Goal: Task Accomplishment & Management: Use online tool/utility

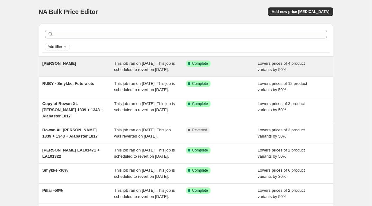
click at [67, 62] on span "[PERSON_NAME]" at bounding box center [60, 63] width 34 height 5
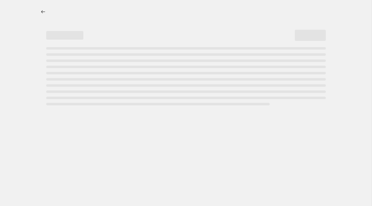
select select "percentage"
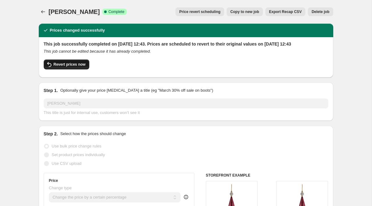
click at [72, 67] on span "Revert prices now" at bounding box center [70, 64] width 32 height 5
checkbox input "false"
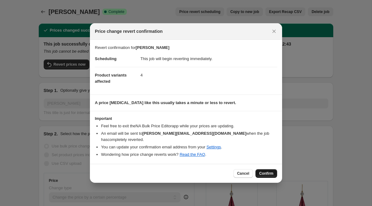
click at [265, 171] on span "Confirm" at bounding box center [266, 173] width 14 height 5
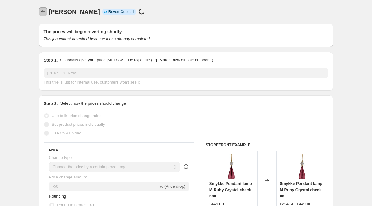
click at [43, 11] on icon "Price change jobs" at bounding box center [43, 12] width 6 height 6
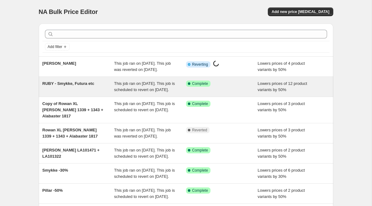
click at [72, 86] on span "RUBY - Smykke, Futura etc" at bounding box center [69, 83] width 52 height 5
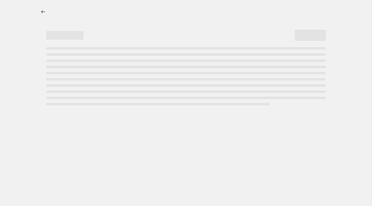
select select "percentage"
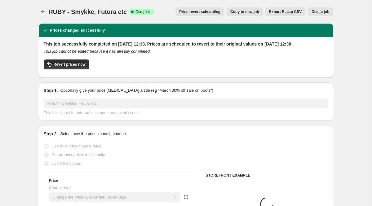
select select "percentage"
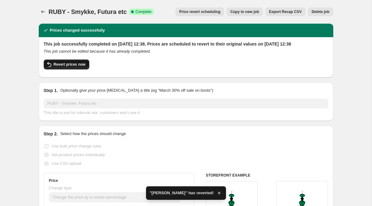
click at [72, 67] on span "Revert prices now" at bounding box center [70, 64] width 32 height 5
checkbox input "false"
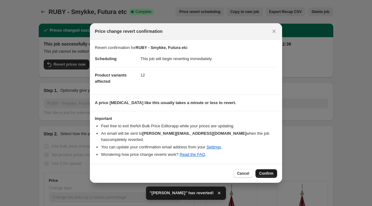
click at [275, 171] on button "Confirm" at bounding box center [267, 173] width 22 height 9
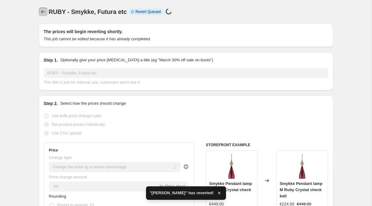
click at [43, 12] on icon "Price change jobs" at bounding box center [43, 12] width 6 height 6
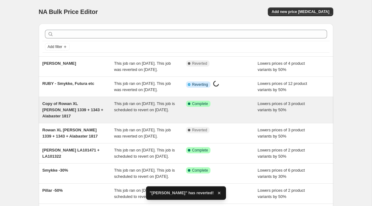
click at [62, 118] on span "Copy of Rowan XL [PERSON_NAME] 1339 + 1343 + Alabaster 1817" at bounding box center [73, 109] width 61 height 17
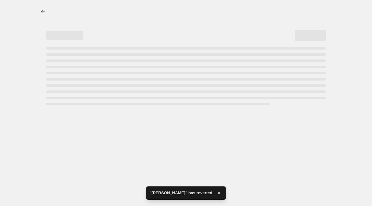
select select "percentage"
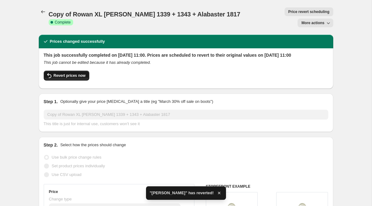
click at [62, 73] on span "Revert prices now" at bounding box center [70, 75] width 32 height 5
checkbox input "false"
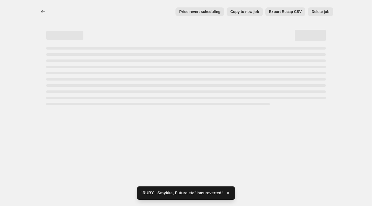
click at [264, 172] on div "Price revert scheduling Copy to new job Export Recap CSV Delete job More action…" at bounding box center [186, 103] width 372 height 206
select select "percentage"
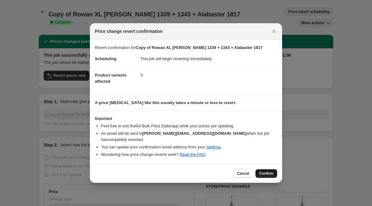
click at [268, 171] on span "Confirm" at bounding box center [266, 173] width 14 height 5
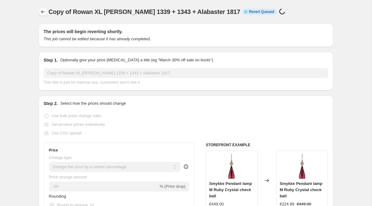
click at [42, 12] on icon "Price change jobs" at bounding box center [43, 12] width 6 height 6
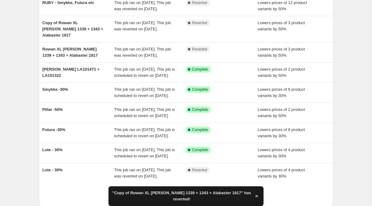
scroll to position [81, 0]
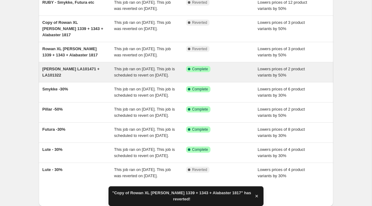
click at [61, 78] on span "[PERSON_NAME] LA101471 + LA101322" at bounding box center [71, 72] width 57 height 11
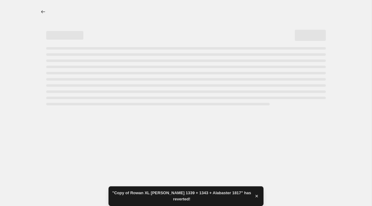
select select "percentage"
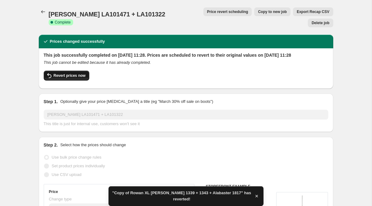
click at [62, 74] on button "Revert prices now" at bounding box center [67, 76] width 46 height 10
checkbox input "false"
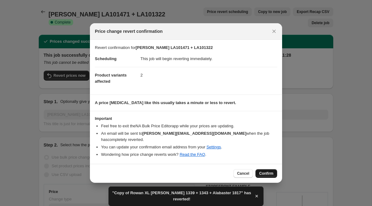
click at [266, 171] on span "Confirm" at bounding box center [266, 173] width 14 height 5
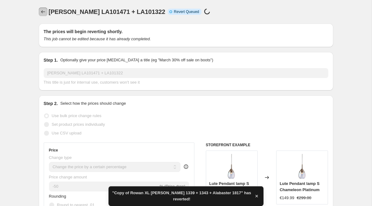
click at [43, 14] on icon "Price change jobs" at bounding box center [43, 12] width 6 height 6
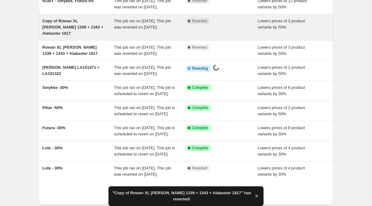
scroll to position [88, 0]
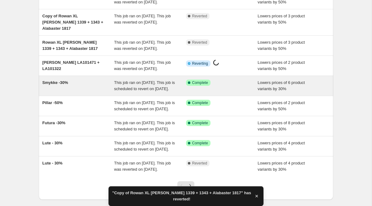
click at [57, 85] on span "Smykke -30%" at bounding box center [56, 82] width 26 height 5
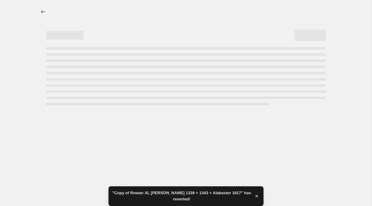
select select "percentage"
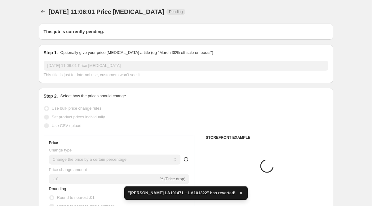
type input "Smykke -30%"
radio input "false"
radio input "true"
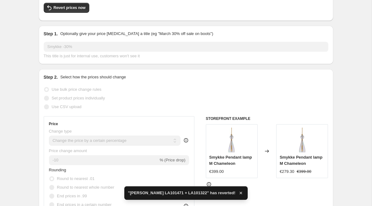
scroll to position [57, 0]
click at [73, 10] on span "Revert prices now" at bounding box center [70, 7] width 32 height 5
checkbox input "false"
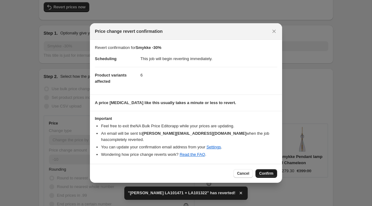
click at [264, 173] on button "Confirm" at bounding box center [267, 173] width 22 height 9
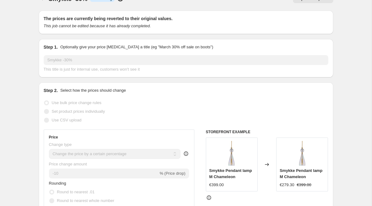
scroll to position [0, 0]
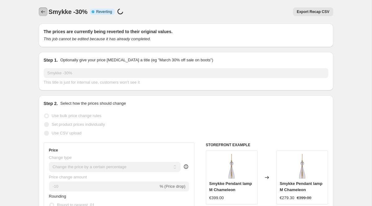
click at [44, 13] on icon "Price change jobs" at bounding box center [43, 12] width 6 height 6
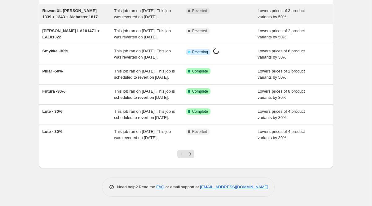
scroll to position [143, 0]
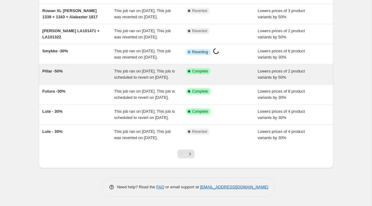
click at [51, 74] on span "Pillar -50%" at bounding box center [53, 71] width 20 height 5
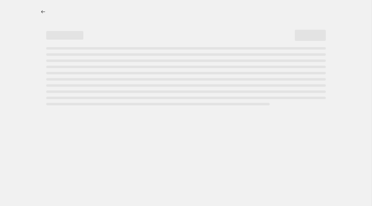
select select "percentage"
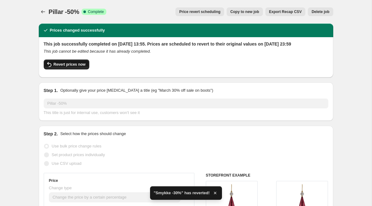
click at [74, 67] on span "Revert prices now" at bounding box center [70, 64] width 32 height 5
checkbox input "false"
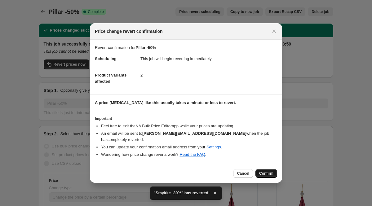
click at [266, 173] on span "Confirm" at bounding box center [266, 173] width 14 height 5
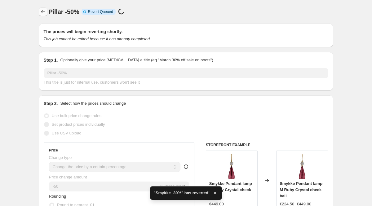
click at [43, 10] on icon "Price change jobs" at bounding box center [43, 12] width 6 height 6
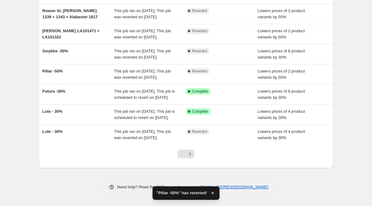
scroll to position [171, 0]
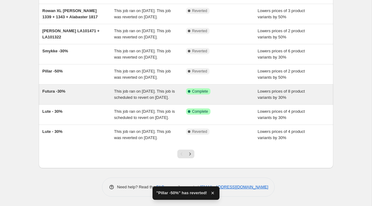
click at [56, 89] on span "Futura -30%" at bounding box center [54, 91] width 23 height 5
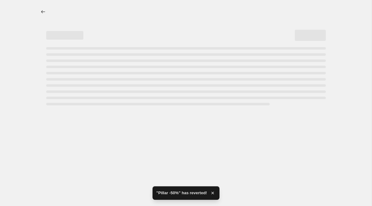
select select "percentage"
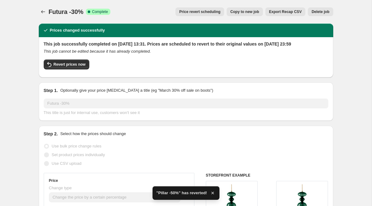
scroll to position [2, 0]
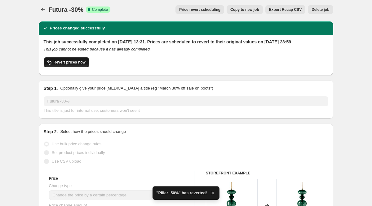
click at [67, 66] on button "Revert prices now" at bounding box center [67, 62] width 46 height 10
checkbox input "false"
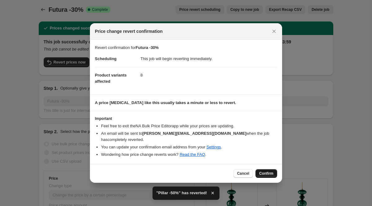
click at [265, 172] on span "Confirm" at bounding box center [266, 173] width 14 height 5
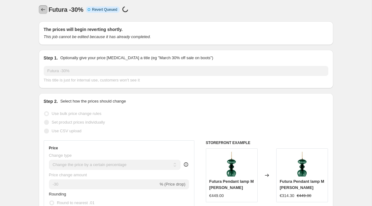
click at [44, 10] on icon "Price change jobs" at bounding box center [43, 10] width 6 height 6
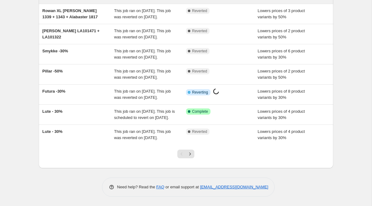
scroll to position [175, 0]
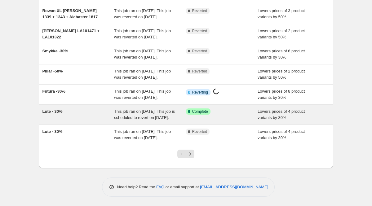
click at [44, 109] on span "Lute - 30%" at bounding box center [53, 111] width 20 height 5
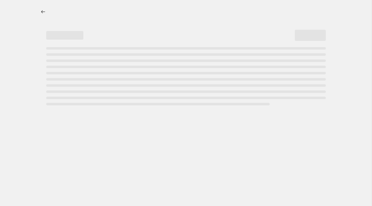
select select "percentage"
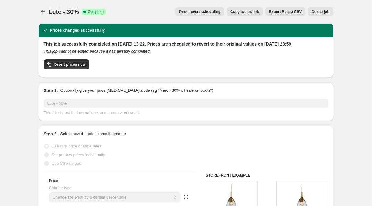
select select "percentage"
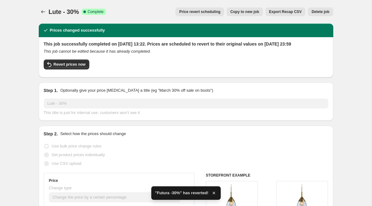
click at [57, 66] on button "Revert prices now" at bounding box center [67, 65] width 46 height 10
checkbox input "false"
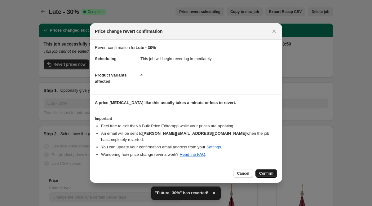
click at [273, 171] on span "Confirm" at bounding box center [266, 173] width 14 height 5
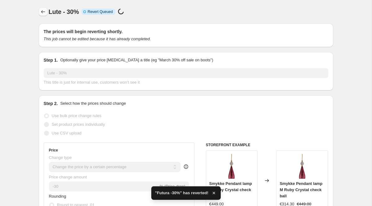
click at [42, 13] on icon "Price change jobs" at bounding box center [43, 12] width 6 height 6
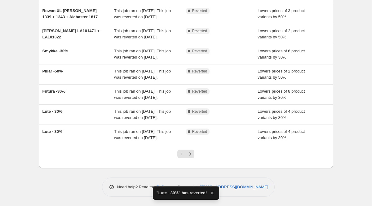
scroll to position [175, 0]
click at [190, 154] on icon "Next" at bounding box center [190, 154] width 6 height 6
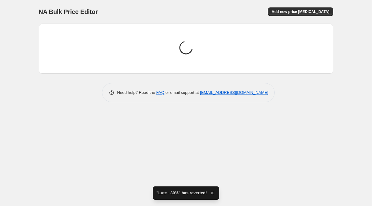
scroll to position [0, 0]
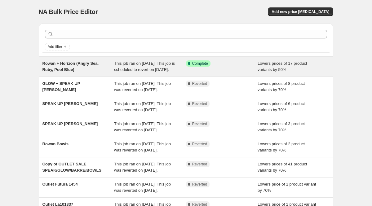
click at [68, 64] on span "Rowan + Horizon (Angry Sea, Ruby, Pool Blue)" at bounding box center [71, 66] width 56 height 11
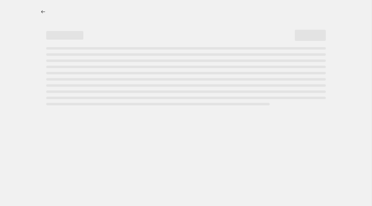
select select "percentage"
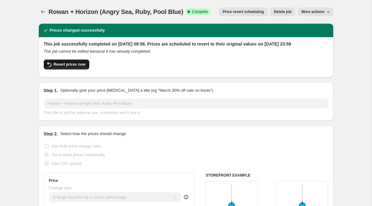
click at [63, 67] on span "Revert prices now" at bounding box center [70, 64] width 32 height 5
checkbox input "false"
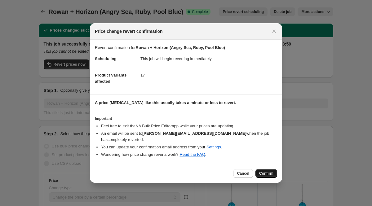
click at [268, 169] on button "Confirm" at bounding box center [267, 173] width 22 height 9
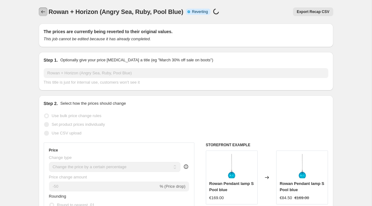
click at [43, 11] on icon "Price change jobs" at bounding box center [43, 12] width 6 height 6
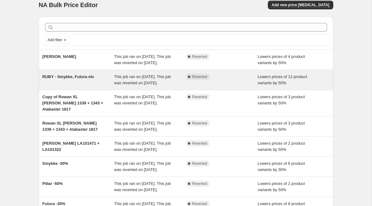
scroll to position [7, 0]
